Goal: Task Accomplishment & Management: Use online tool/utility

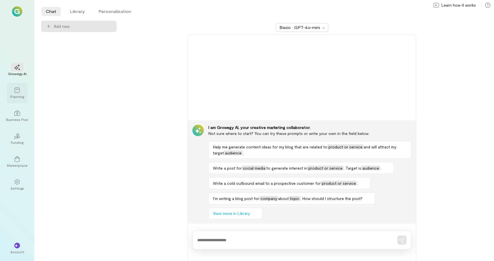
click at [16, 91] on icon at bounding box center [17, 90] width 6 height 6
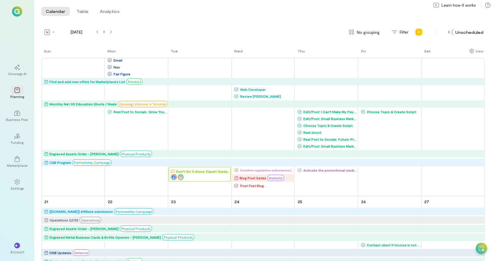
scroll to position [613, 0]
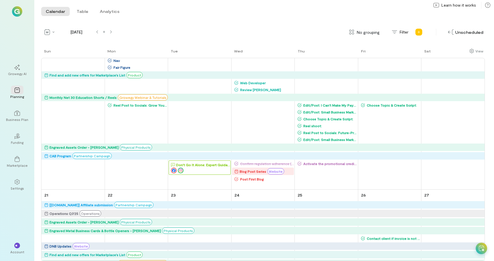
click at [196, 168] on div at bounding box center [200, 170] width 59 height 6
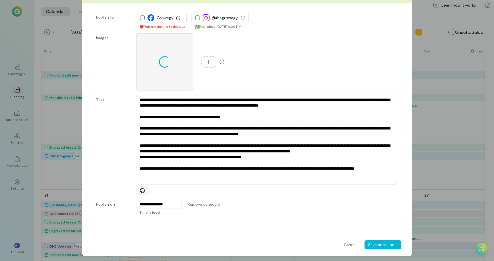
scroll to position [50, 0]
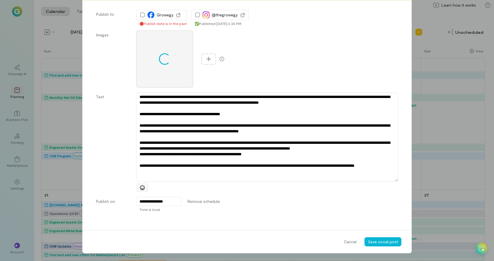
click at [144, 186] on icon "Add emoji" at bounding box center [142, 187] width 5 height 5
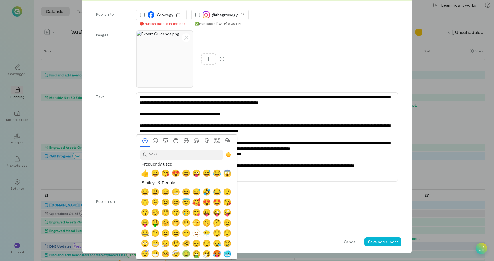
click at [116, 181] on label "Text" at bounding box center [113, 143] width 34 height 98
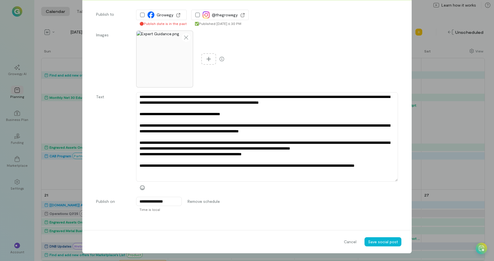
type textarea "*"
